Goal: Task Accomplishment & Management: Use online tool/utility

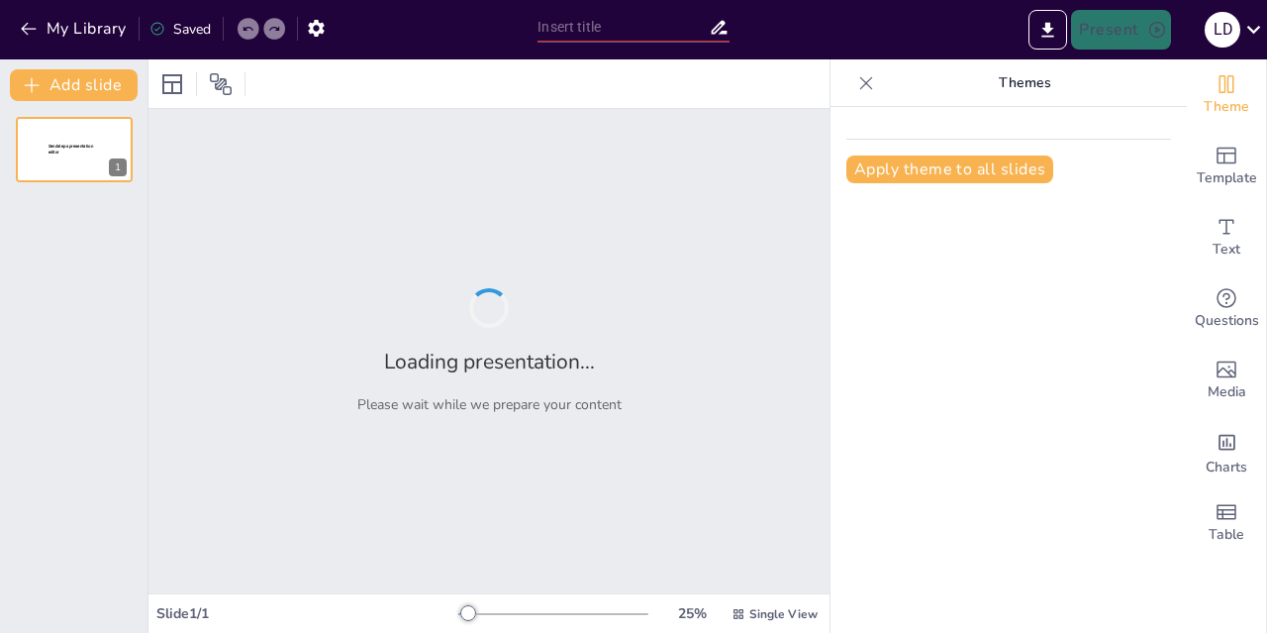
type input "Sangre: Composición y Funciones Esenciales"
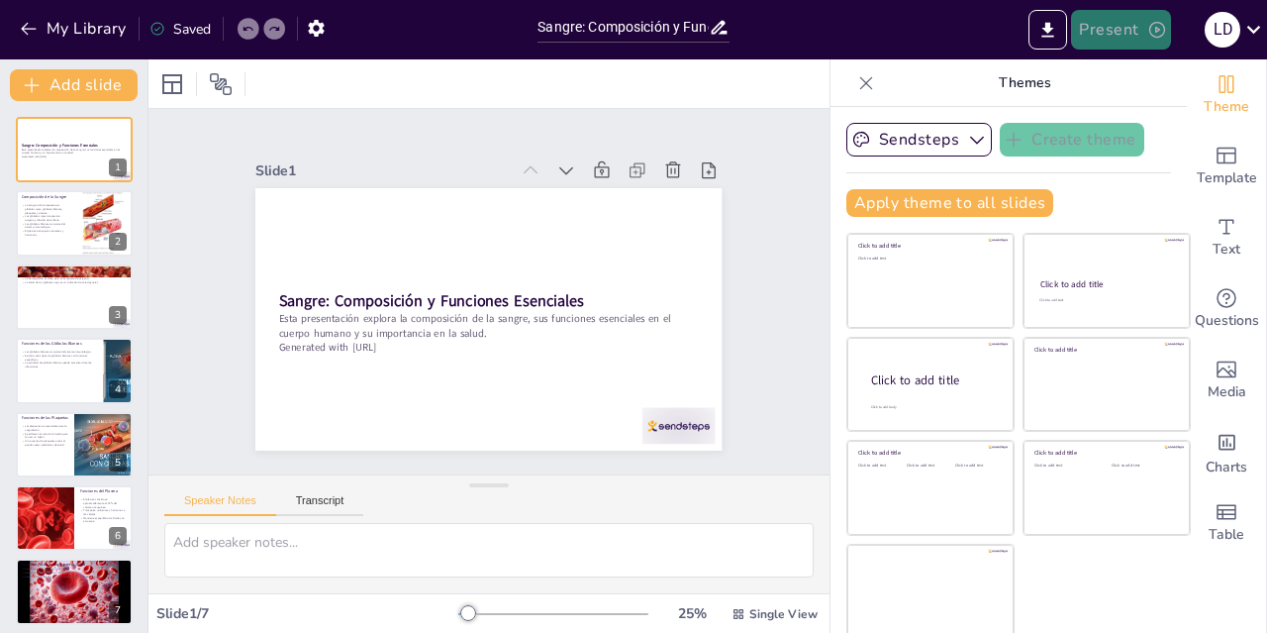
click at [1117, 24] on button "Present" at bounding box center [1120, 30] width 99 height 40
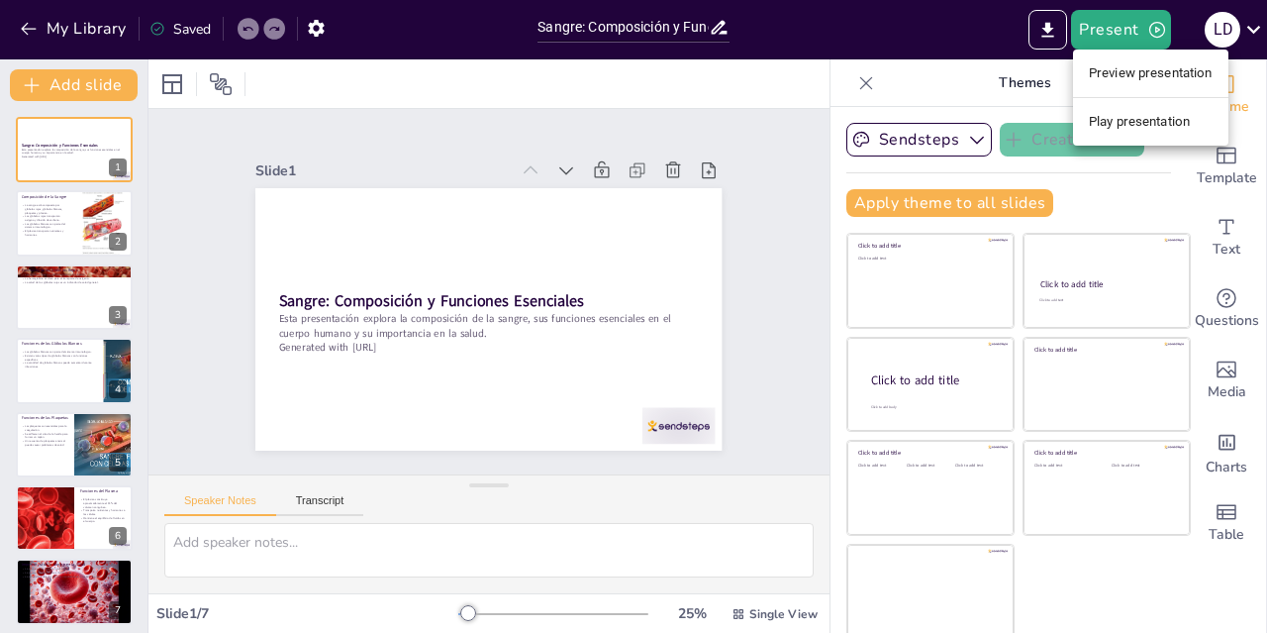
click at [1106, 116] on li "Play presentation" at bounding box center [1150, 122] width 155 height 32
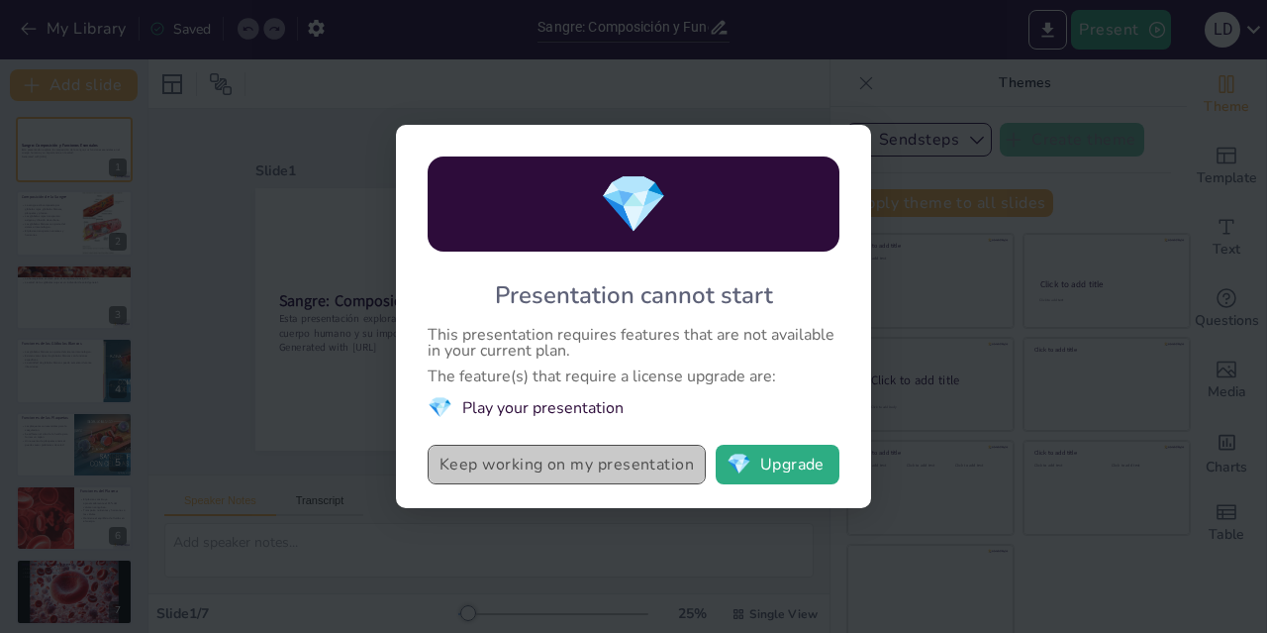
click at [541, 456] on button "Keep working on my presentation" at bounding box center [567, 464] width 278 height 40
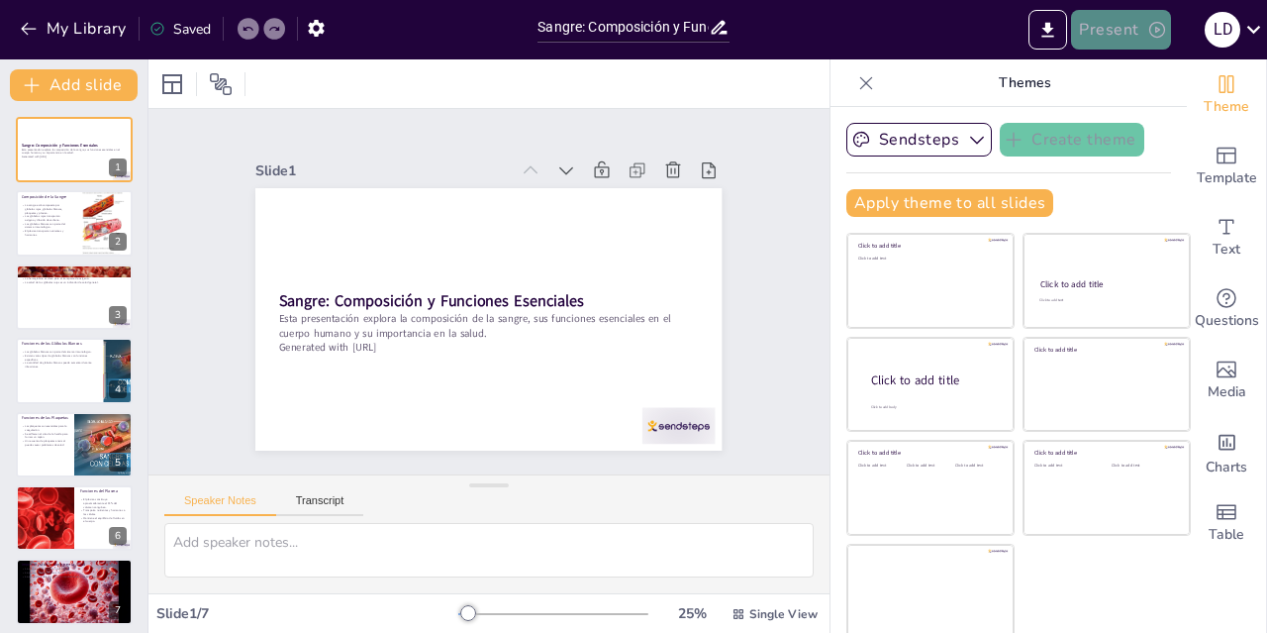
click at [1106, 24] on button "Present" at bounding box center [1120, 30] width 99 height 40
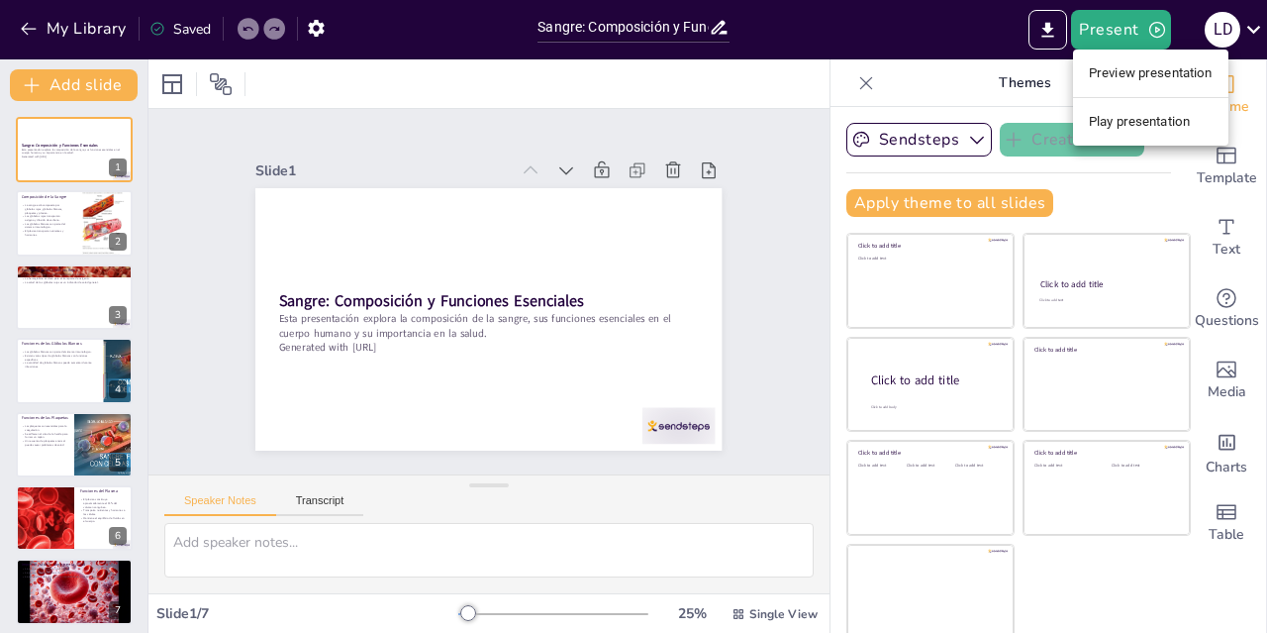
click at [1116, 128] on li "Play presentation" at bounding box center [1150, 122] width 155 height 32
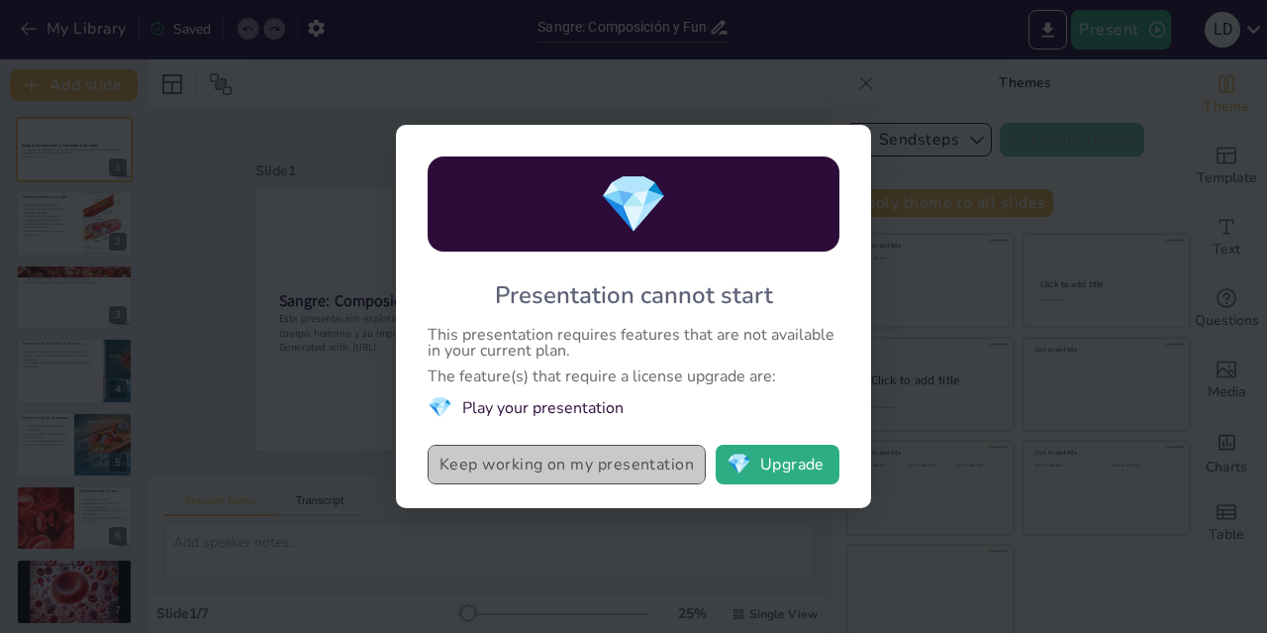
click at [622, 460] on button "Keep working on my presentation" at bounding box center [567, 464] width 278 height 40
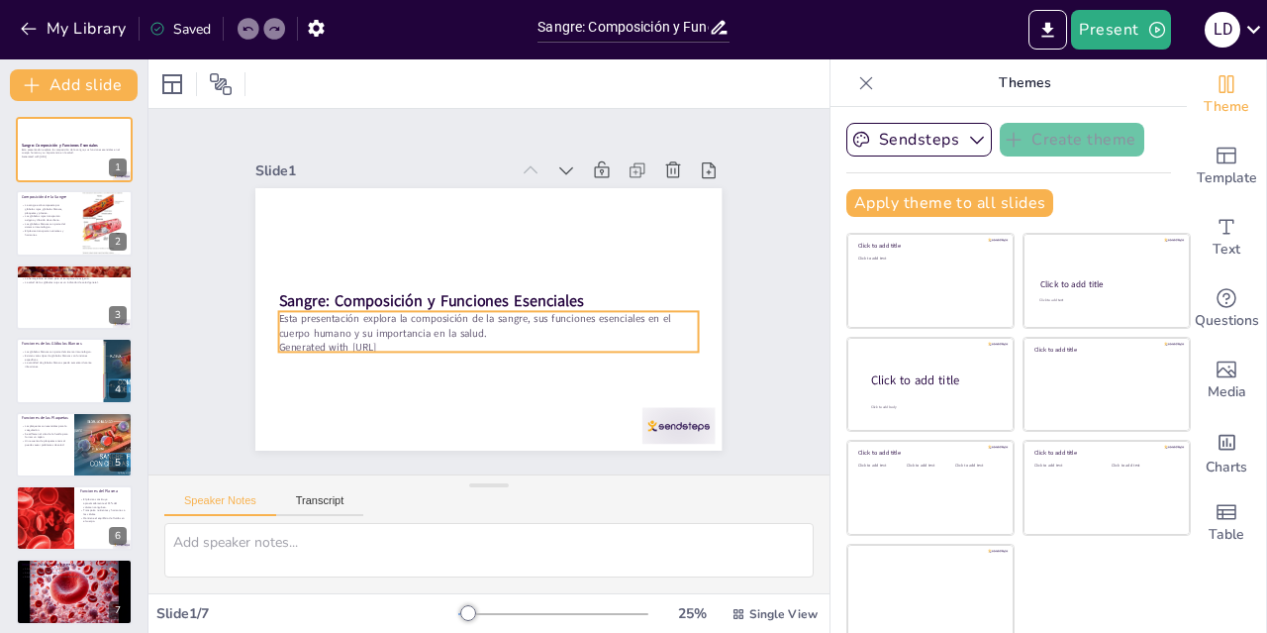
scroll to position [6, 0]
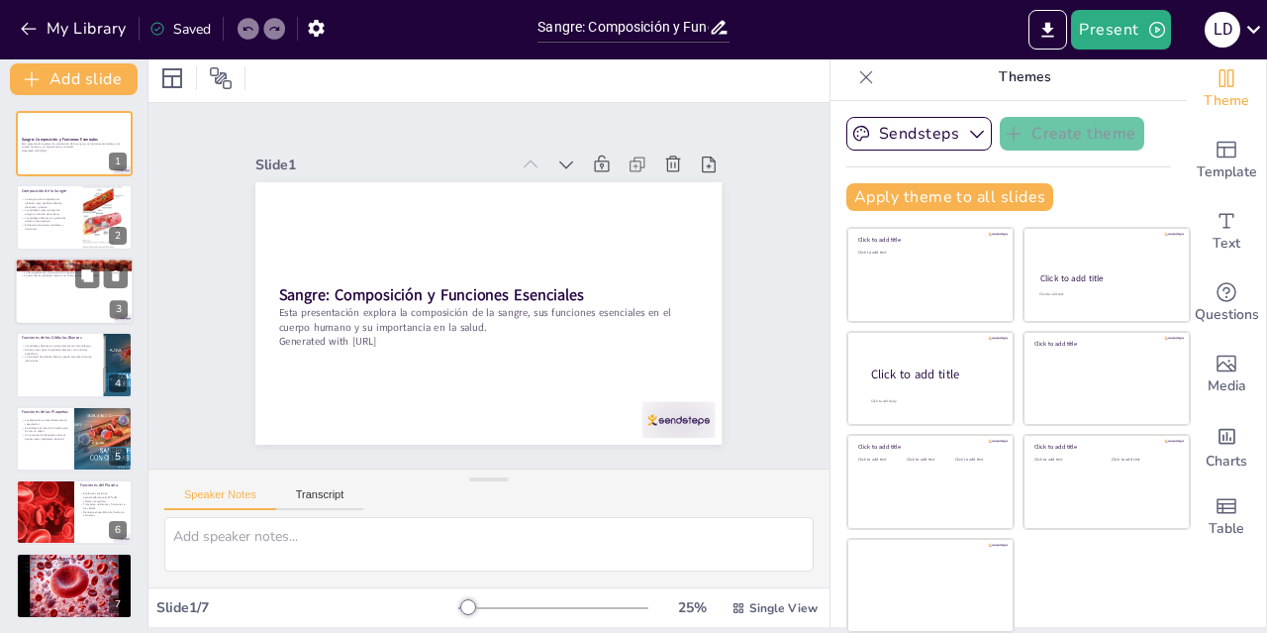
click at [49, 283] on div at bounding box center [74, 290] width 119 height 67
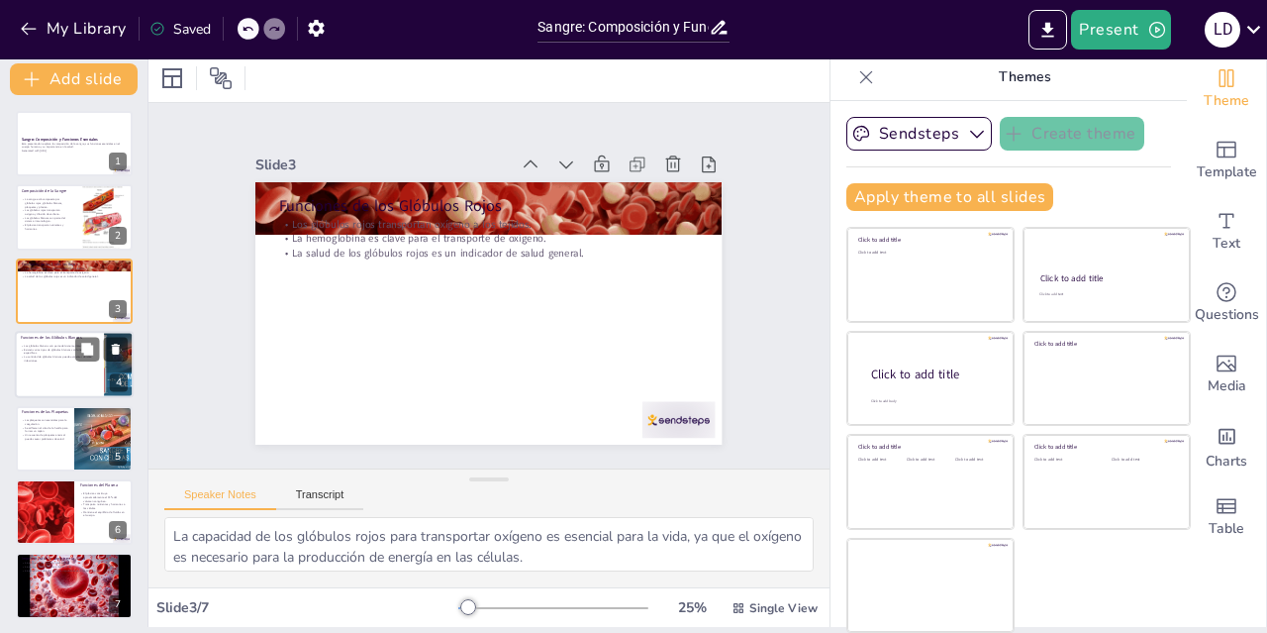
click at [64, 359] on p "La cantidad de glóbulos blancos puede aumentar durante infecciones." at bounding box center [59, 358] width 77 height 7
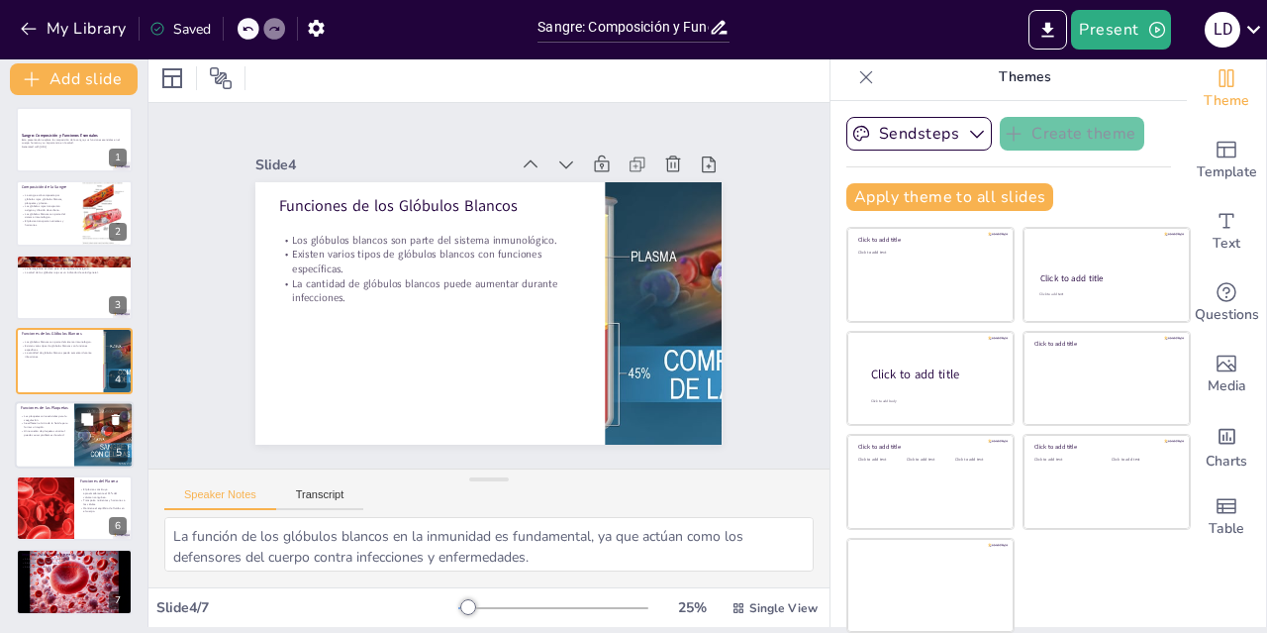
click at [73, 430] on div at bounding box center [74, 434] width 119 height 67
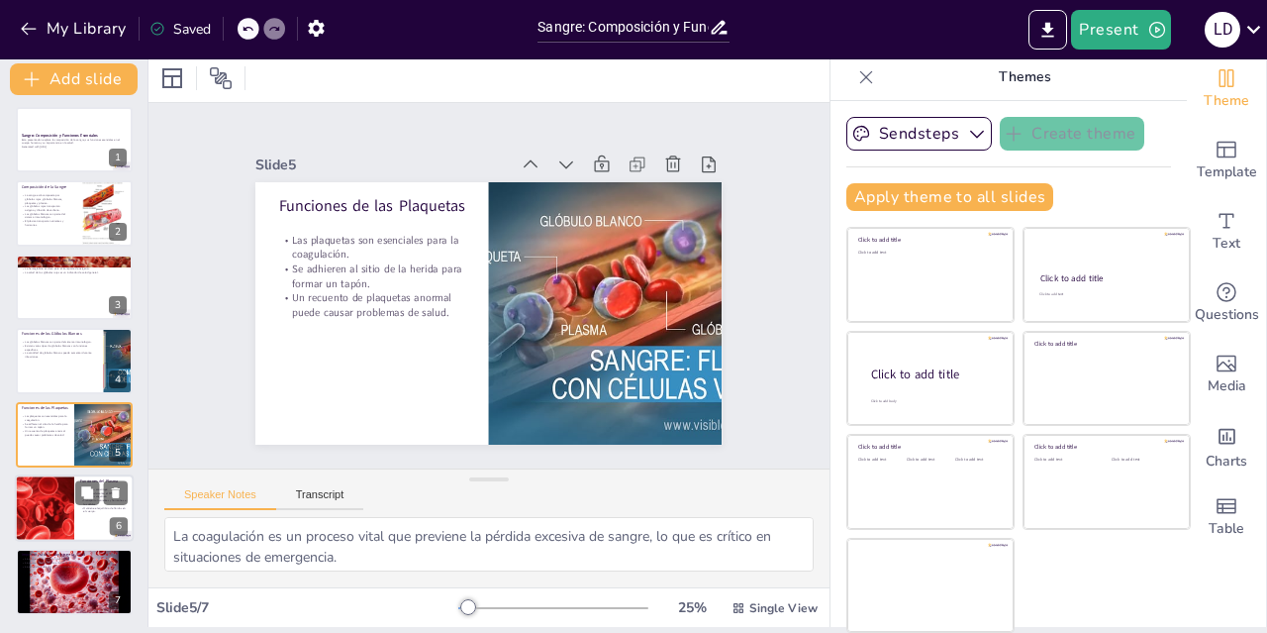
scroll to position [8, 0]
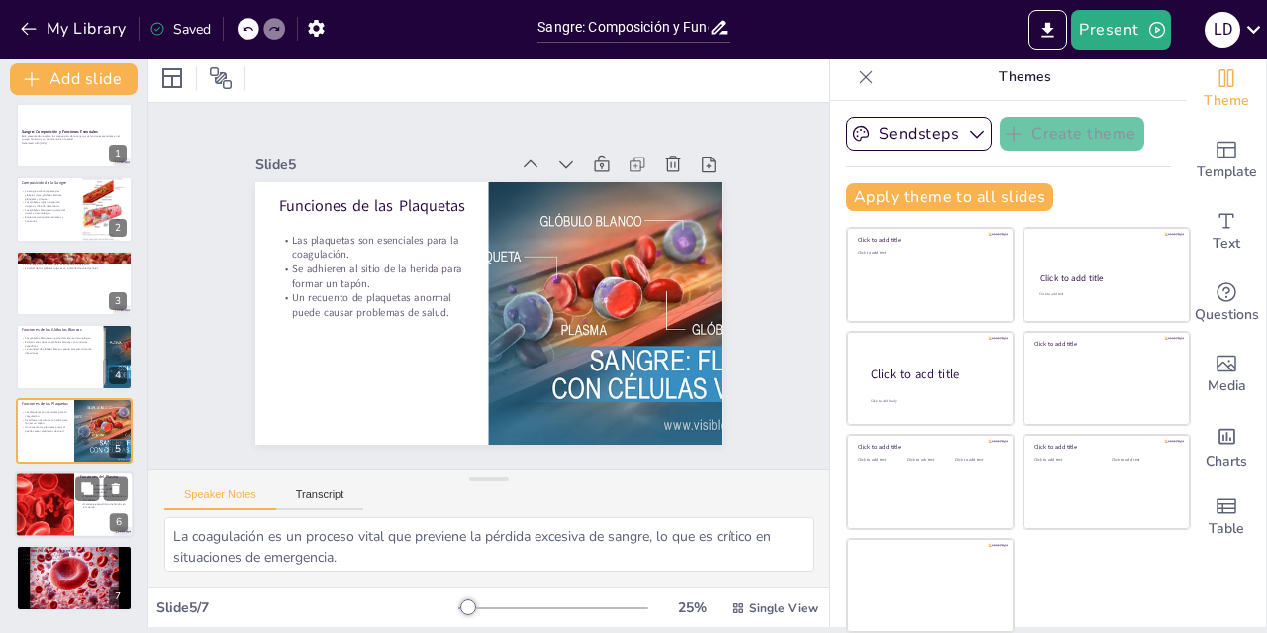
click at [71, 533] on div at bounding box center [44, 503] width 89 height 67
type textarea "Comprender la proporción del plasma en la sangre es importante para evaluar la …"
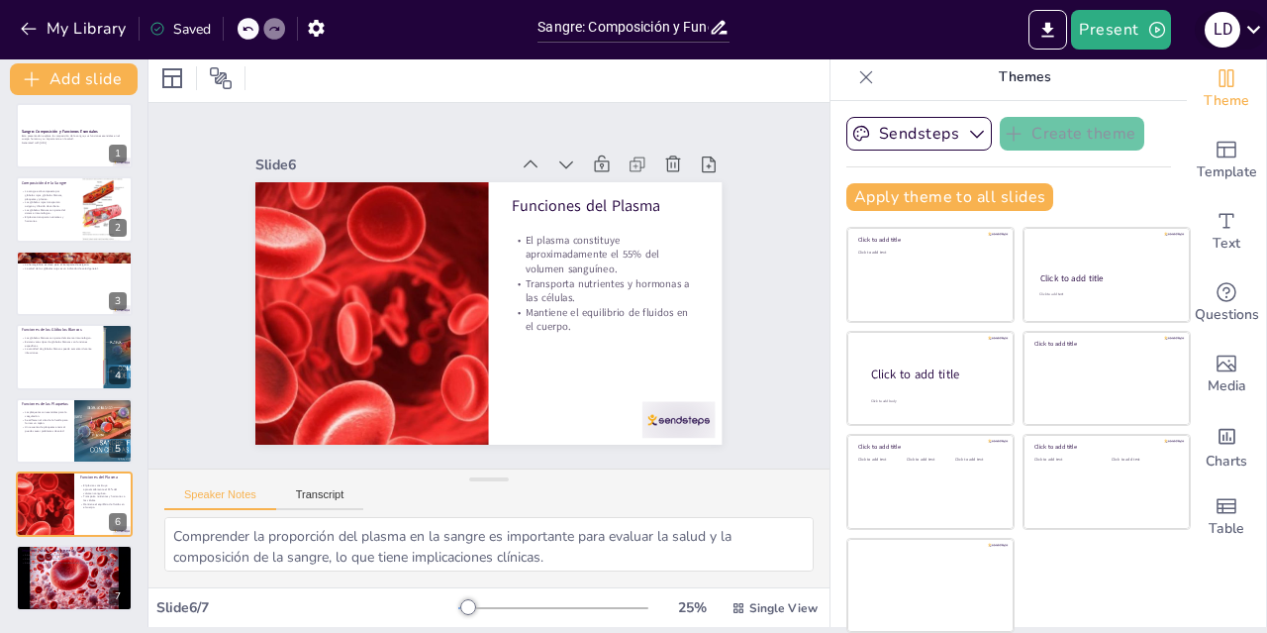
click at [1228, 19] on div "L D" at bounding box center [1223, 30] width 36 height 36
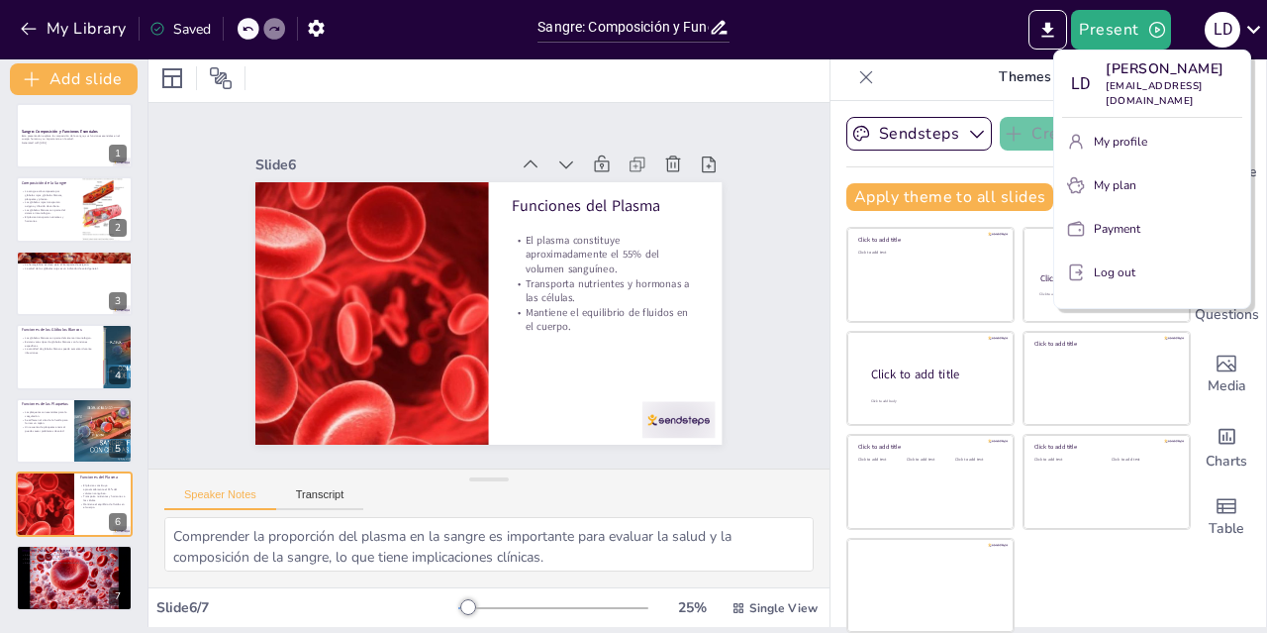
click at [1111, 281] on p "Log out" at bounding box center [1115, 272] width 42 height 18
